Goal: Information Seeking & Learning: Learn about a topic

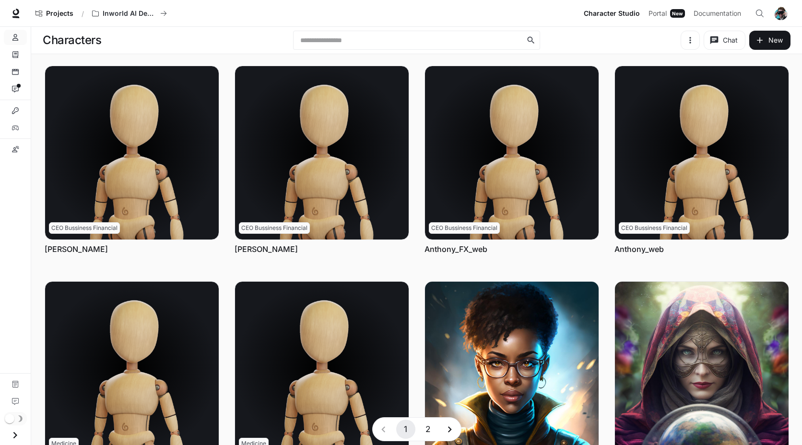
click at [20, 12] on icon at bounding box center [16, 14] width 10 height 10
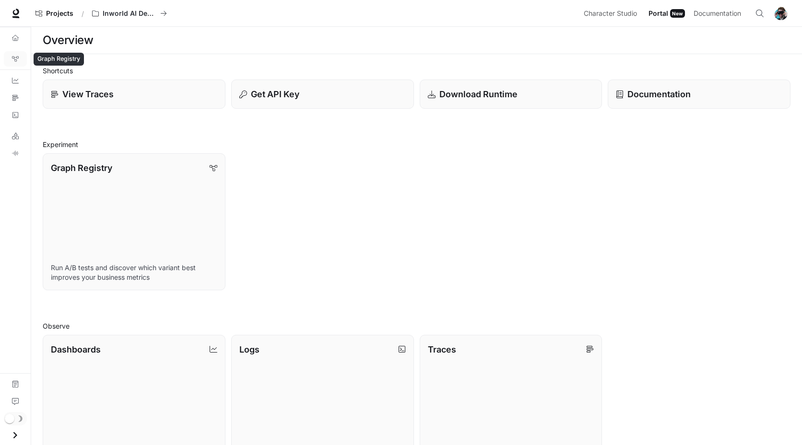
click at [15, 58] on icon "Graph Registry" at bounding box center [15, 59] width 7 height 7
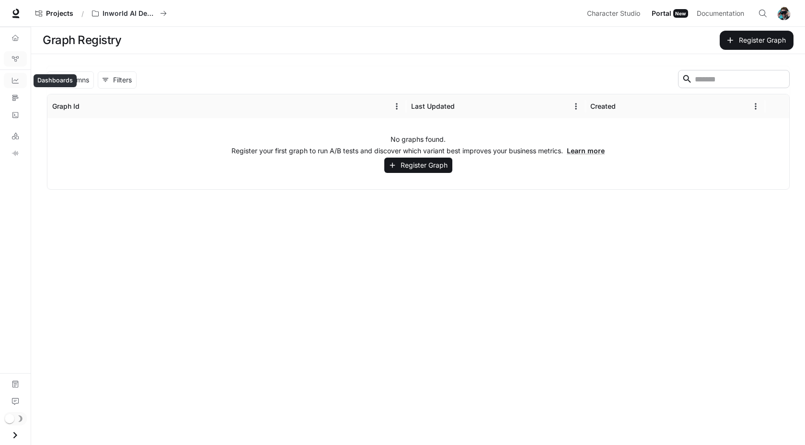
click at [17, 86] on link "Dashboards" at bounding box center [15, 80] width 23 height 15
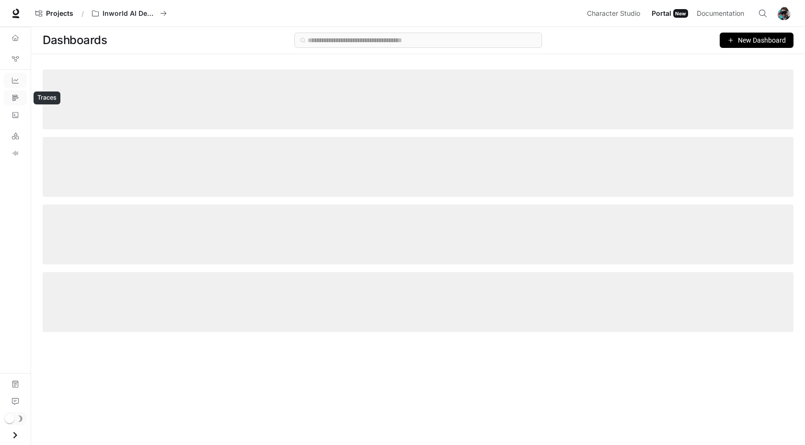
click at [16, 92] on link "Traces" at bounding box center [15, 97] width 23 height 15
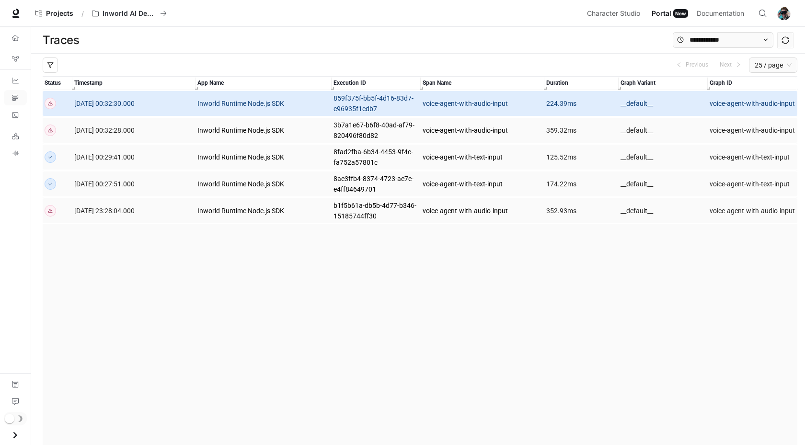
click at [511, 110] on td "voice-agent-with-audio-input" at bounding box center [483, 103] width 124 height 27
click at [54, 104] on div at bounding box center [51, 104] width 12 height 12
click at [58, 96] on td at bounding box center [58, 103] width 30 height 27
click at [111, 102] on span "2025-08-19 00:32:30.000" at bounding box center [104, 104] width 60 height 8
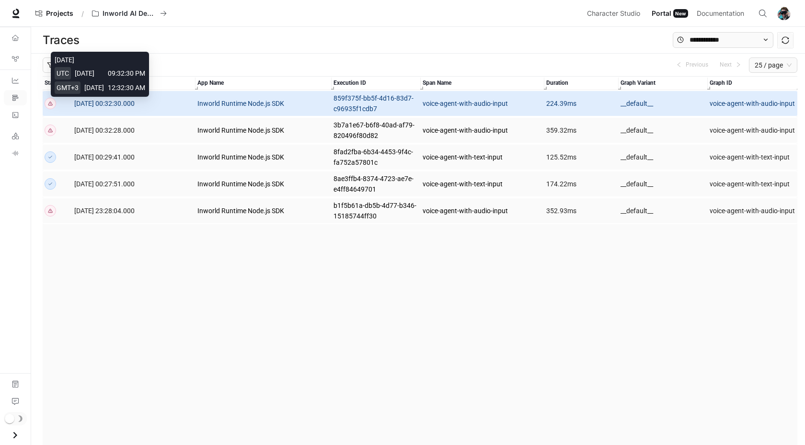
click at [111, 102] on span "2025-08-19 00:32:30.000" at bounding box center [104, 104] width 60 height 8
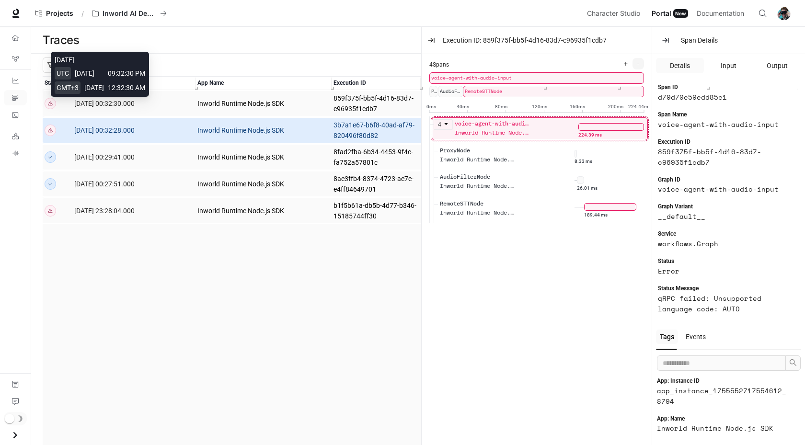
scroll to position [15, 0]
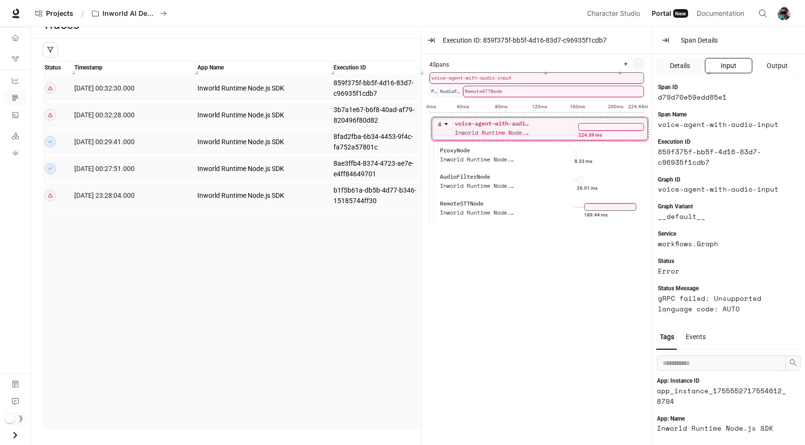
click at [734, 70] on span "Input" at bounding box center [729, 65] width 16 height 11
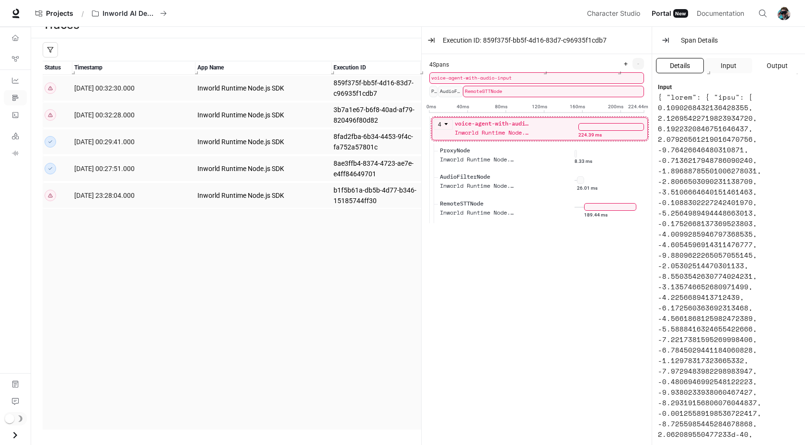
click at [689, 68] on span "Details" at bounding box center [680, 65] width 20 height 11
